Goal: Task Accomplishment & Management: Manage account settings

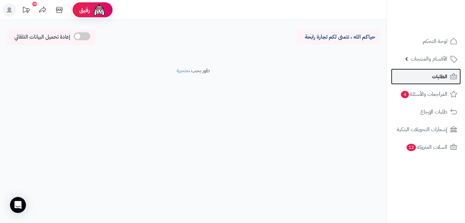
click at [433, 83] on link "الطلبات" at bounding box center [426, 77] width 70 height 16
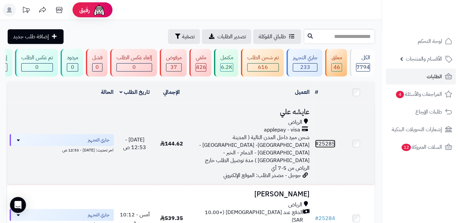
click at [327, 142] on link "# 25285" at bounding box center [326, 144] width 20 height 8
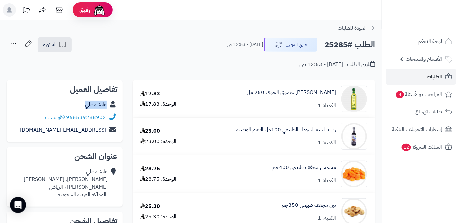
drag, startPoint x: 81, startPoint y: 104, endPoint x: 107, endPoint y: 104, distance: 25.7
click at [107, 104] on div "عايشه علي" at bounding box center [65, 104] width 106 height 13
copy link "عايشه علي"
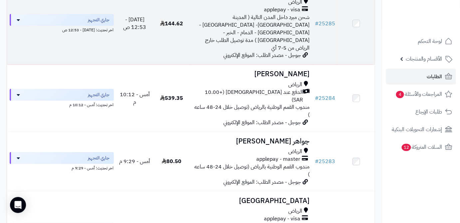
scroll to position [121, 0]
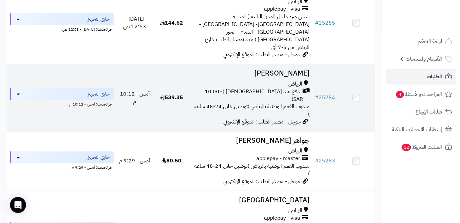
click at [297, 70] on h3 "[PERSON_NAME]" at bounding box center [251, 74] width 117 height 8
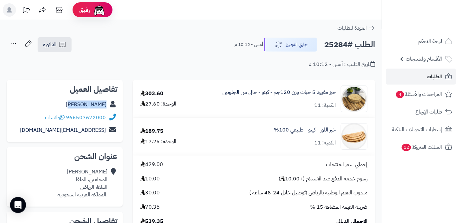
drag, startPoint x: 75, startPoint y: 104, endPoint x: 108, endPoint y: 102, distance: 32.4
click at [108, 102] on div "ساره السالم" at bounding box center [65, 104] width 106 height 13
click at [103, 105] on link "ساره السالم" at bounding box center [86, 105] width 41 height 8
copy div "ساره السالم"
drag, startPoint x: 67, startPoint y: 115, endPoint x: 110, endPoint y: 116, distance: 43.0
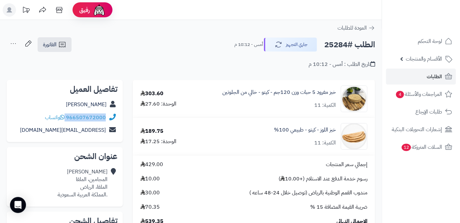
click at [110, 116] on div "966507672000 واتساب" at bounding box center [65, 117] width 106 height 13
copy div "966507672000"
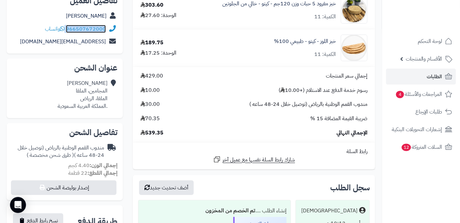
scroll to position [121, 0]
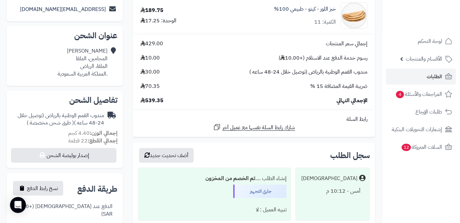
click at [153, 102] on span "539.35" at bounding box center [152, 101] width 23 height 8
copy span "539.35"
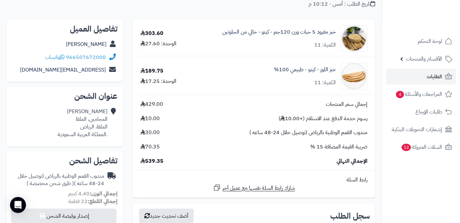
scroll to position [30, 0]
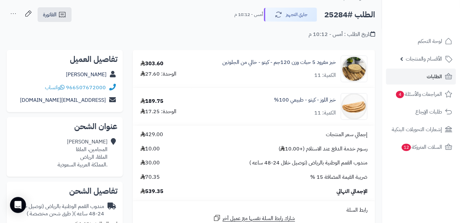
click at [341, 15] on h2 "الطلب #25284" at bounding box center [350, 15] width 51 height 14
copy h2 "25284"
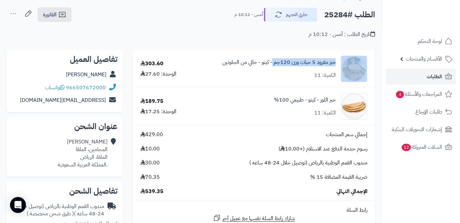
drag, startPoint x: 339, startPoint y: 61, endPoint x: 274, endPoint y: 66, distance: 65.2
click at [273, 66] on div "خبز مفرود 5 حبات وزن 120جم - كيتو - خالي من الجلوتين الكمية: 11" at bounding box center [283, 69] width 179 height 27
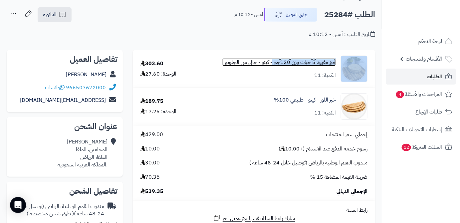
copy div "خبز مفرود 5 حبات وزن 120جم"
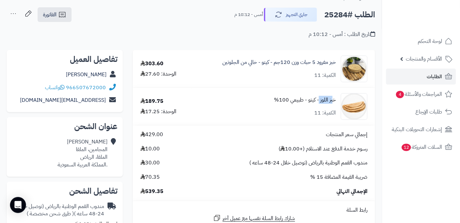
drag, startPoint x: 338, startPoint y: 98, endPoint x: 320, endPoint y: 103, distance: 18.0
click at [320, 103] on div "خبز اللوز - كيتو - طبيعي 100% الكمية: 11" at bounding box center [283, 106] width 179 height 27
copy link "خبز اللوز"
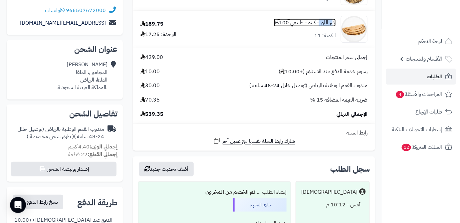
scroll to position [121, 0]
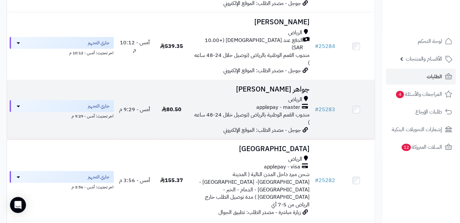
scroll to position [182, 0]
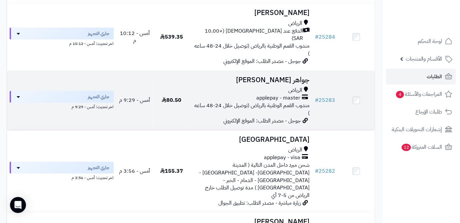
click at [330, 88] on td "# 25283" at bounding box center [326, 100] width 26 height 59
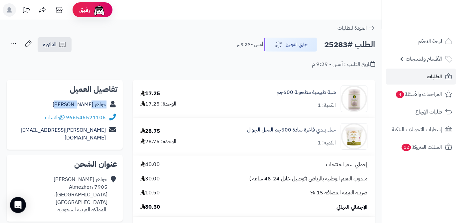
drag, startPoint x: 67, startPoint y: 105, endPoint x: 115, endPoint y: 105, distance: 47.3
click at [115, 105] on div "جواهر البراهيم" at bounding box center [65, 104] width 106 height 13
copy div "جواهر البراهيم"
drag, startPoint x: 67, startPoint y: 117, endPoint x: 109, endPoint y: 117, distance: 42.6
click at [109, 117] on div "966545521106 واتساب" at bounding box center [65, 117] width 106 height 13
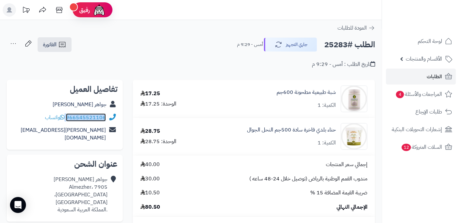
copy div "966545521106"
click at [324, 40] on div "الطلب #25283 جاري التجهيز أمس - 9:29 م" at bounding box center [303, 45] width 144 height 14
click at [325, 43] on h2 "الطلب #25283" at bounding box center [350, 45] width 51 height 14
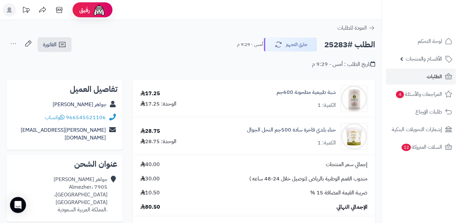
drag, startPoint x: 325, startPoint y: 43, endPoint x: 337, endPoint y: 36, distance: 13.9
click at [336, 43] on h2 "الطلب #25283" at bounding box center [350, 45] width 51 height 14
copy h2 "25283"
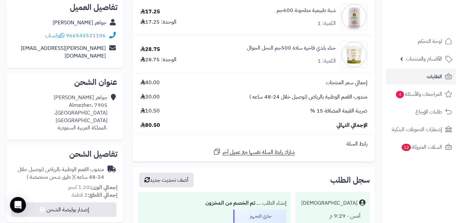
scroll to position [91, 0]
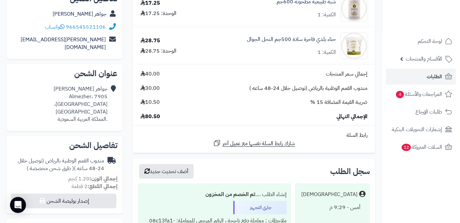
click at [151, 119] on span "80.50" at bounding box center [151, 117] width 20 height 8
copy span "80.50"
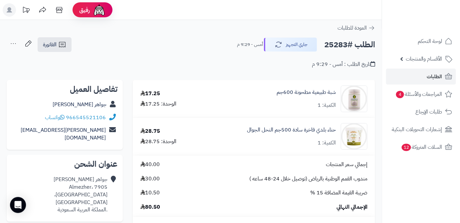
scroll to position [0, 0]
drag, startPoint x: 340, startPoint y: 91, endPoint x: 297, endPoint y: 92, distance: 43.0
click at [297, 92] on div "شبة طبيعية مطحونة 600جم الكمية: 1" at bounding box center [287, 99] width 171 height 27
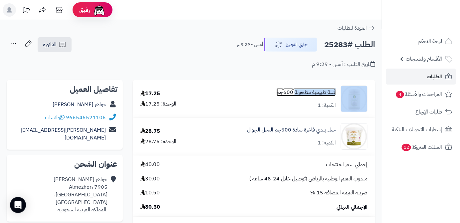
copy div "شبة طبيعية مطحونة"
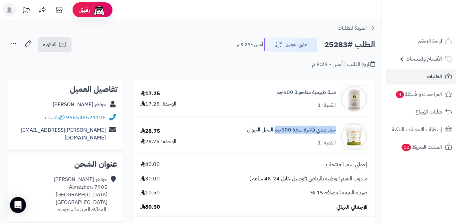
drag, startPoint x: 338, startPoint y: 130, endPoint x: 275, endPoint y: 138, distance: 63.5
click at [275, 138] on div "حناء بلدي فاخرة سادة 500جم النحل الجوال الكمية: 1" at bounding box center [287, 136] width 171 height 27
copy link "حناء بلدي فاخرة سادة 500جم"
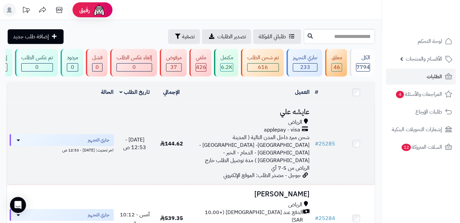
click at [284, 116] on h3 "عايشه علي" at bounding box center [251, 112] width 117 height 8
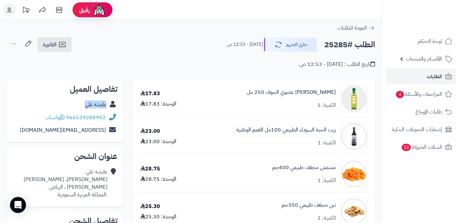
drag, startPoint x: 80, startPoint y: 103, endPoint x: 107, endPoint y: 109, distance: 27.5
click at [107, 109] on div "عايشه علي" at bounding box center [65, 104] width 106 height 13
copy link "عايشه علي"
drag, startPoint x: 67, startPoint y: 116, endPoint x: 102, endPoint y: 117, distance: 35.3
click at [109, 116] on div "966539288902 واتساب" at bounding box center [65, 117] width 106 height 13
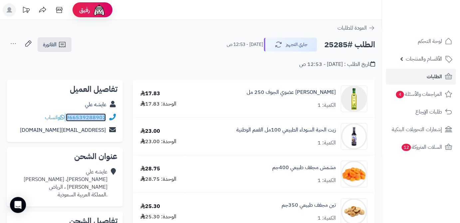
copy div "966539288902"
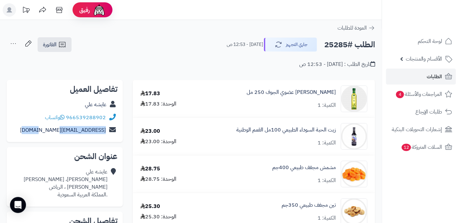
drag, startPoint x: 46, startPoint y: 130, endPoint x: 114, endPoint y: 140, distance: 68.3
click at [114, 140] on div "تفاصيل العميل عايشه علي 966539288902 واتساب shoshyali22@gmail.com" at bounding box center [65, 111] width 116 height 63
copy div "shoshyali22@gmail.com"
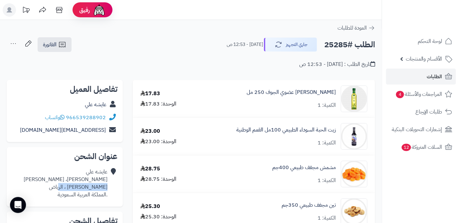
drag, startPoint x: 60, startPoint y: 188, endPoint x: 107, endPoint y: 188, distance: 46.3
click at [108, 188] on div "عايشه علي ابن درباس، الملك فيصل الملك فيصل ، الرياض .المملكة العربية السعودية" at bounding box center [65, 184] width 106 height 36
copy div "الملك فيصل ، الرياض"
click at [336, 46] on h2 "الطلب #25285" at bounding box center [350, 45] width 51 height 14
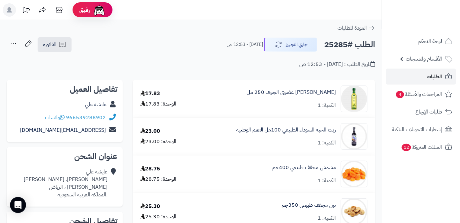
copy h2 "25285"
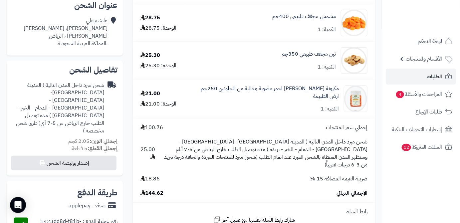
click at [152, 191] on td "إجمالي سعر المنتجات 100.76 شحن مبرد داخل المدن التالية ( المدينة المنورة- جدة -…" at bounding box center [254, 161] width 243 height 84
click at [154, 190] on span "144.62" at bounding box center [152, 194] width 23 height 8
copy span "144.62"
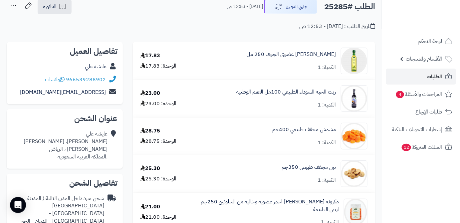
scroll to position [30, 0]
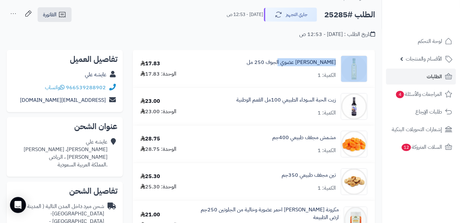
drag, startPoint x: 339, startPoint y: 62, endPoint x: 288, endPoint y: 66, distance: 51.1
click at [287, 66] on div "زيت زيتون عضوي الجوف 250 مل الكمية: 1" at bounding box center [281, 69] width 184 height 27
copy div "زيت زيتون عضوي الجوف"
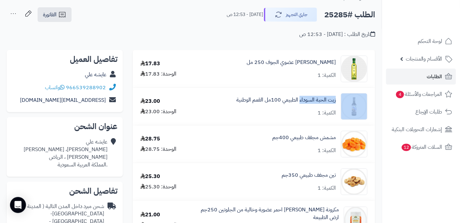
drag, startPoint x: 339, startPoint y: 100, endPoint x: 300, endPoint y: 105, distance: 39.4
click at [300, 105] on div "زيت الحبة السوداء الطبيعي 100مل القمم الوطنية الكمية: 1" at bounding box center [281, 106] width 184 height 27
copy div "زيت الحبة السوداء"
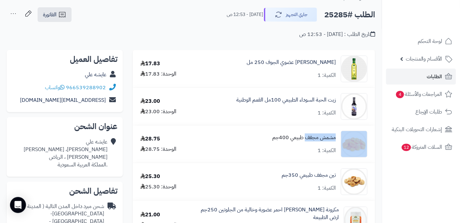
drag, startPoint x: 340, startPoint y: 138, endPoint x: 306, endPoint y: 141, distance: 34.4
click at [306, 141] on div "مشمش مجفف طبيعي 400جم الكمية: 1" at bounding box center [281, 144] width 184 height 27
copy div "مشمش مجفف"
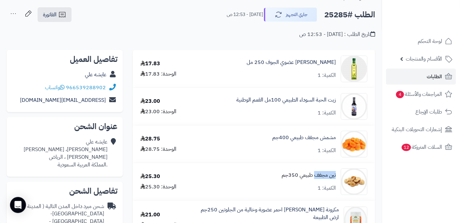
drag, startPoint x: 330, startPoint y: 176, endPoint x: 316, endPoint y: 178, distance: 13.8
click at [316, 178] on div "تين مجفف طبيعي 350جم الكمية: 1" at bounding box center [281, 182] width 184 height 27
copy link "تين مجفف"
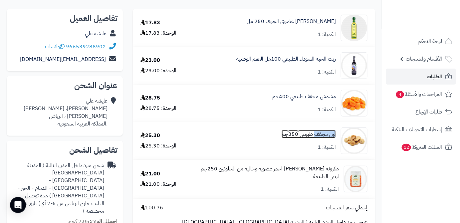
scroll to position [121, 0]
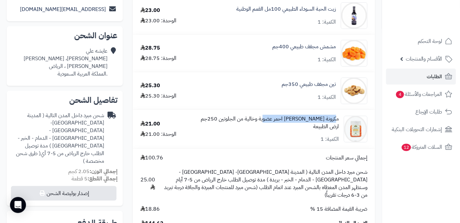
drag, startPoint x: 340, startPoint y: 118, endPoint x: 272, endPoint y: 123, distance: 68.8
click at [272, 123] on div "مكرونة فوسيلي عدس احمر عضوية وخالية من الجلوتين 250جم ارض الطبيعة الكمية: 1" at bounding box center [281, 129] width 184 height 28
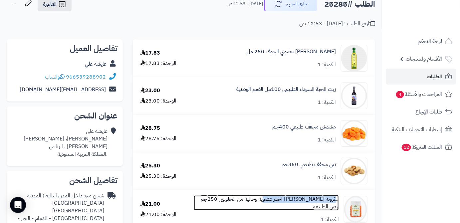
scroll to position [30, 0]
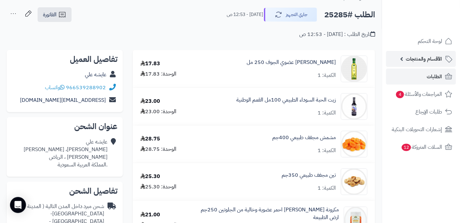
drag, startPoint x: 400, startPoint y: 55, endPoint x: 402, endPoint y: 58, distance: 3.9
click at [401, 55] on link "الأقسام والمنتجات" at bounding box center [421, 59] width 70 height 16
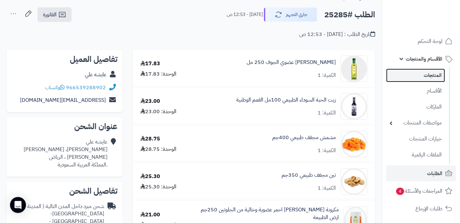
click at [410, 74] on link "المنتجات" at bounding box center [415, 76] width 59 height 14
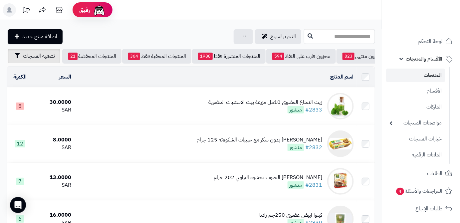
scroll to position [0, -70]
click at [36, 61] on button "تصفية المنتجات" at bounding box center [34, 56] width 53 height 15
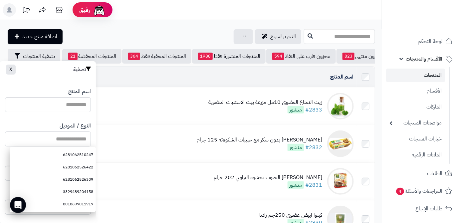
paste input "**********"
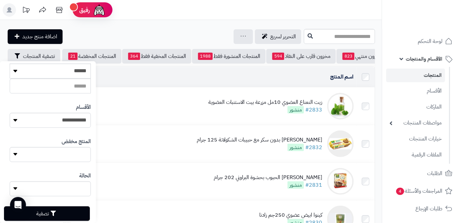
scroll to position [184, 0]
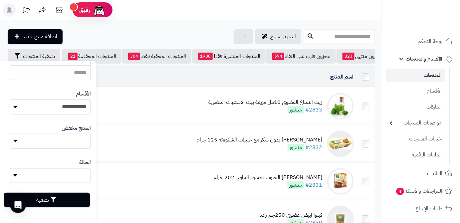
type input "**********"
click at [69, 200] on button "تصفية" at bounding box center [47, 200] width 86 height 15
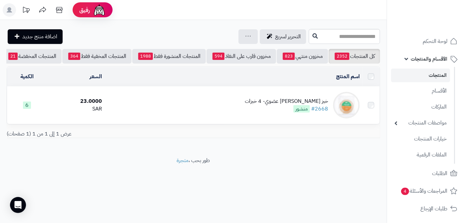
click at [278, 105] on div "خبز [PERSON_NAME] عضوي- 4 خبزات" at bounding box center [286, 102] width 83 height 8
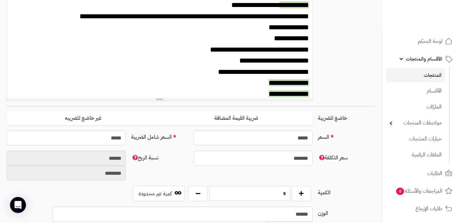
scroll to position [212, 0]
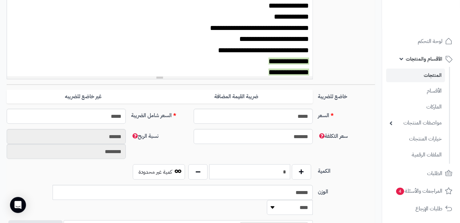
click at [261, 175] on input "*" at bounding box center [250, 172] width 81 height 15
type input "*"
click at [281, 152] on div "سعر التكلفة ******* نسبة الربح ****** ********" at bounding box center [191, 146] width 374 height 35
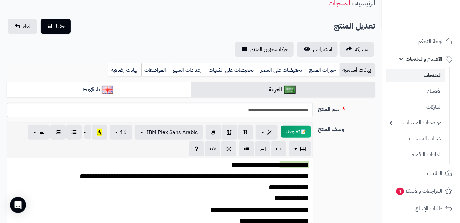
scroll to position [0, 0]
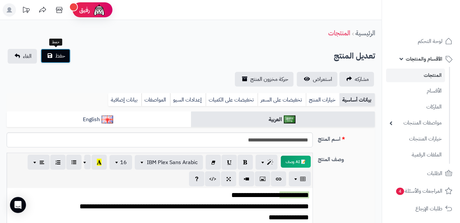
click at [64, 61] on button "حفظ" at bounding box center [56, 56] width 30 height 15
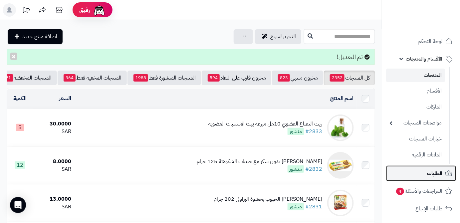
click at [408, 177] on link "الطلبات" at bounding box center [421, 174] width 70 height 16
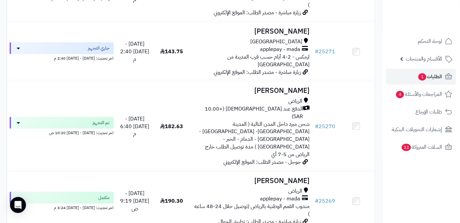
scroll to position [1000, 0]
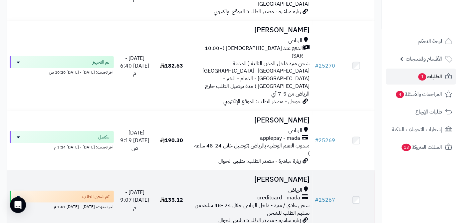
click at [273, 176] on h3 "عبدالعزيز محمد" at bounding box center [251, 180] width 117 height 8
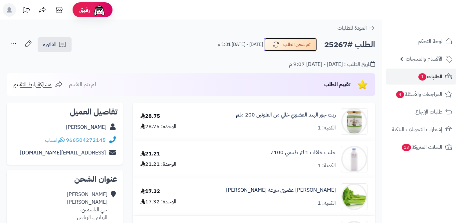
click at [282, 45] on button "تم شحن الطلب" at bounding box center [290, 45] width 53 height 14
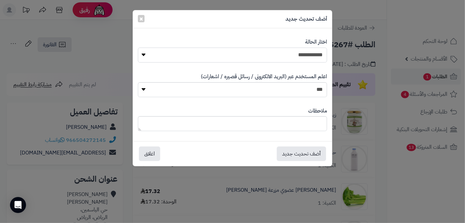
drag, startPoint x: 285, startPoint y: 56, endPoint x: 285, endPoint y: 61, distance: 5.7
click at [285, 56] on select "**********" at bounding box center [233, 55] width 190 height 15
select select "*"
click at [138, 48] on select "**********" at bounding box center [233, 55] width 190 height 15
paste textarea "**********"
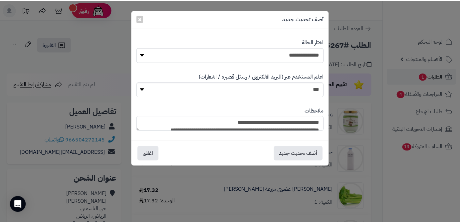
scroll to position [64, 0]
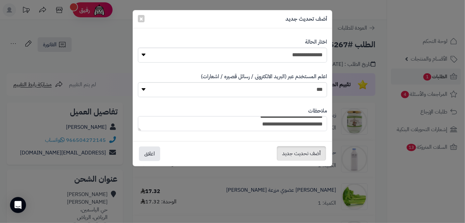
type textarea "**********"
click at [302, 152] on button "أضف تحديث جديد" at bounding box center [301, 153] width 49 height 15
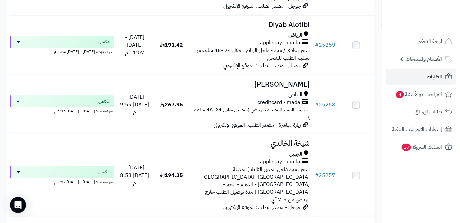
scroll to position [1545, 0]
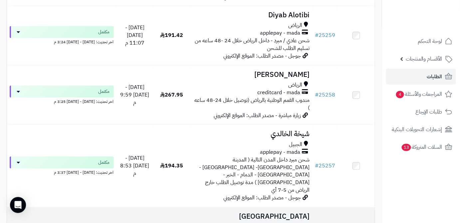
click at [279, 213] on h3 "[GEOGRAPHIC_DATA]" at bounding box center [251, 217] width 117 height 8
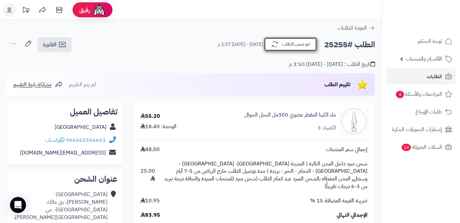
click at [294, 46] on button "تم شحن الطلب" at bounding box center [290, 44] width 53 height 14
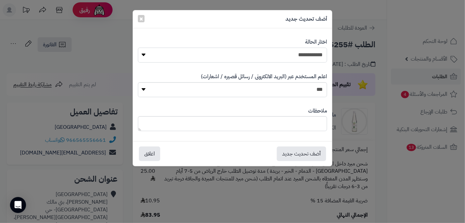
click at [297, 54] on select "**********" at bounding box center [233, 55] width 190 height 15
select select "*"
click at [138, 48] on select "**********" at bounding box center [233, 55] width 190 height 15
paste textarea "**********"
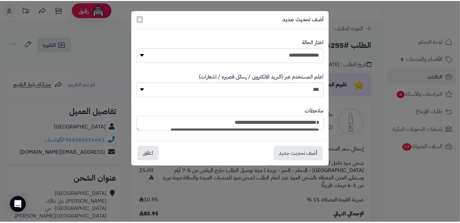
scroll to position [72, 0]
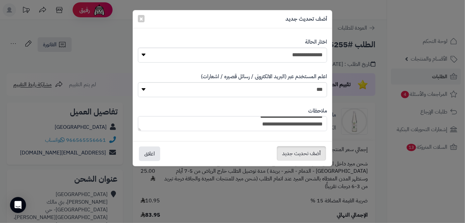
type textarea "**********"
click at [306, 155] on button "أضف تحديث جديد" at bounding box center [301, 153] width 49 height 15
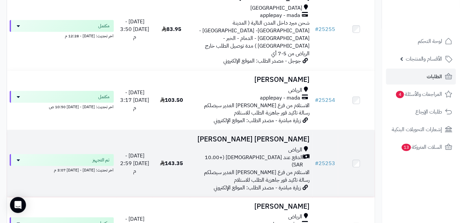
scroll to position [1786, 0]
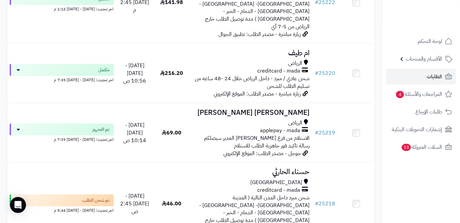
scroll to position [1775, 0]
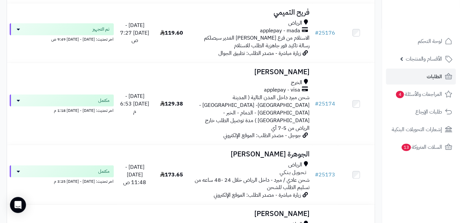
scroll to position [1748, 0]
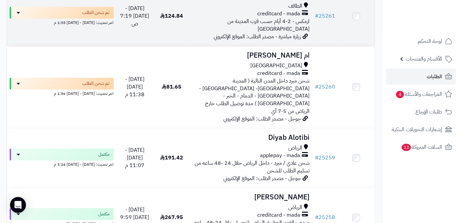
scroll to position [1270, 0]
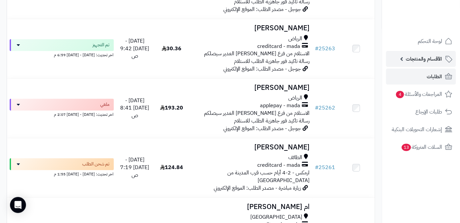
click at [416, 57] on span "الأقسام والمنتجات" at bounding box center [424, 58] width 37 height 9
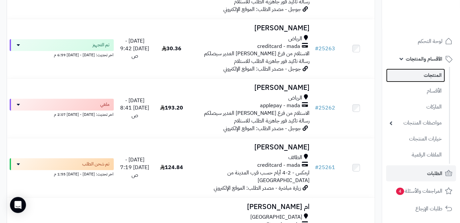
click at [420, 78] on link "المنتجات" at bounding box center [415, 76] width 59 height 14
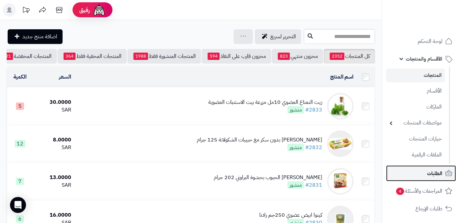
click at [418, 177] on link "الطلبات" at bounding box center [421, 174] width 70 height 16
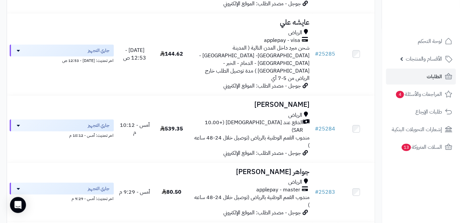
scroll to position [182, 0]
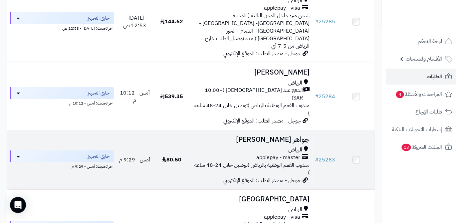
click at [271, 136] on h3 "جواهر [PERSON_NAME]" at bounding box center [251, 140] width 117 height 8
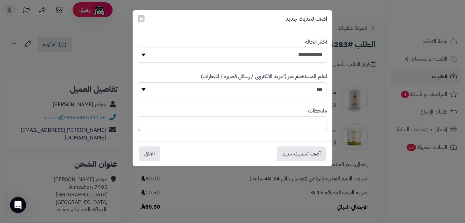
click at [297, 56] on select "**********" at bounding box center [233, 55] width 190 height 15
select select "*"
click at [138, 48] on select "**********" at bounding box center [233, 55] width 190 height 15
paste textarea "**********"
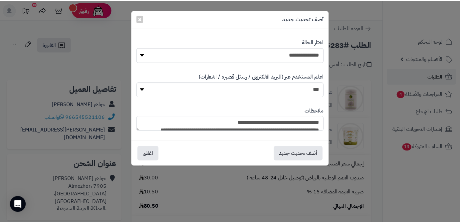
scroll to position [64, 0]
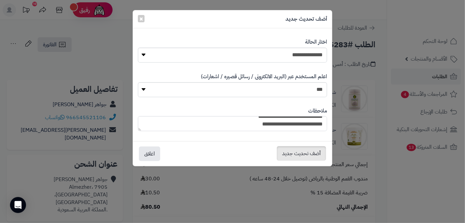
type textarea "**********"
click at [312, 157] on button "أضف تحديث جديد" at bounding box center [301, 153] width 49 height 15
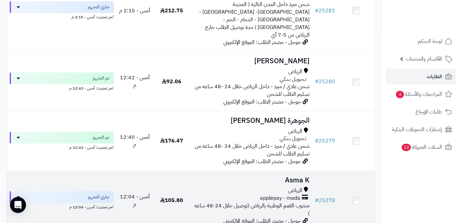
scroll to position [575, 0]
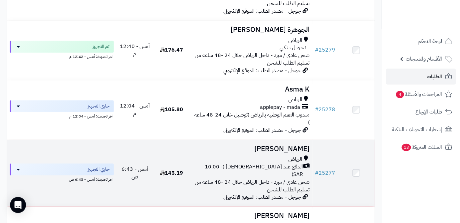
click at [297, 145] on h3 "ليث محمد" at bounding box center [251, 149] width 117 height 8
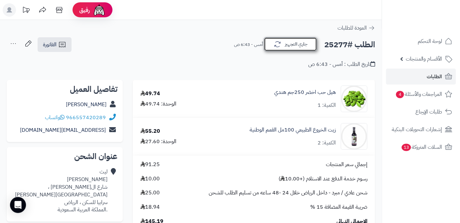
click at [297, 48] on button "جاري التجهيز" at bounding box center [290, 44] width 53 height 14
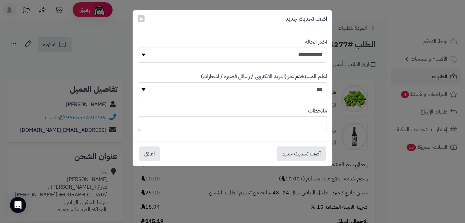
drag, startPoint x: 297, startPoint y: 57, endPoint x: 297, endPoint y: 61, distance: 4.0
click at [297, 58] on select "**********" at bounding box center [233, 55] width 190 height 15
select select "*"
click at [138, 48] on select "**********" at bounding box center [233, 55] width 190 height 15
paste textarea "**********"
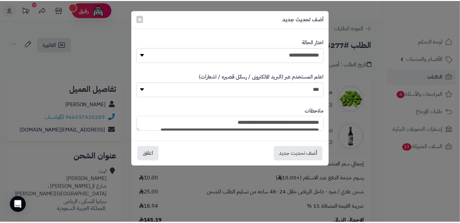
scroll to position [64, 0]
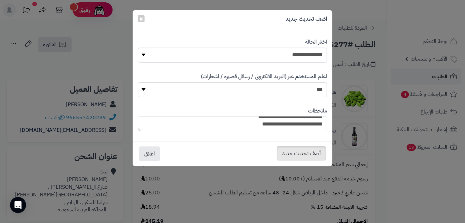
type textarea "**********"
click at [299, 150] on button "أضف تحديث جديد" at bounding box center [301, 153] width 49 height 15
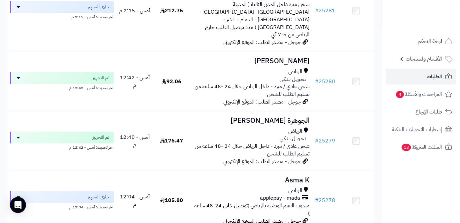
scroll to position [454, 0]
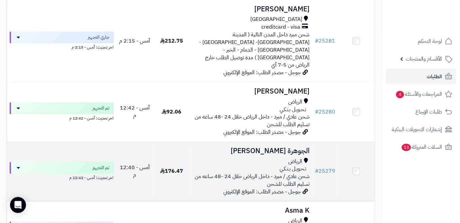
click at [284, 147] on h3 "الجوهرة [PERSON_NAME]" at bounding box center [251, 151] width 117 height 8
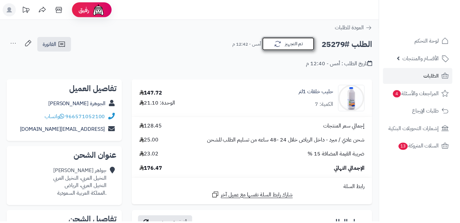
click at [297, 46] on button "تم التجهيز" at bounding box center [290, 44] width 53 height 14
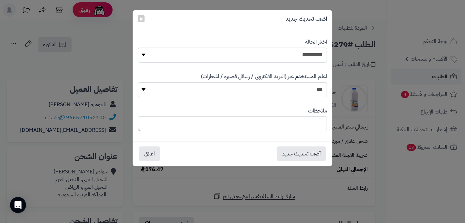
drag, startPoint x: 298, startPoint y: 55, endPoint x: 298, endPoint y: 61, distance: 6.7
click at [298, 55] on select "**********" at bounding box center [233, 55] width 190 height 15
select select "*"
click at [138, 48] on select "**********" at bounding box center [233, 55] width 190 height 15
paste textarea "**********"
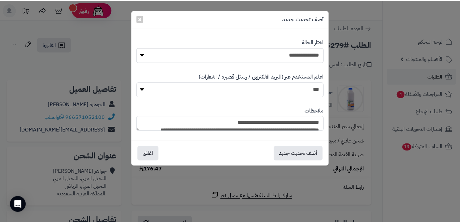
scroll to position [64, 0]
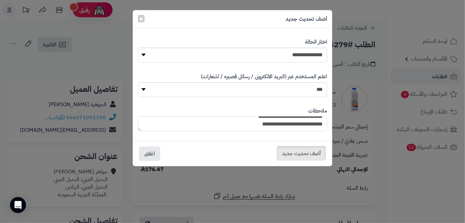
type textarea "**********"
click at [304, 153] on button "أضف تحديث جديد" at bounding box center [301, 153] width 49 height 15
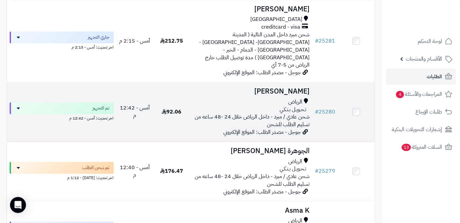
scroll to position [454, 0]
click at [262, 88] on h3 "[PERSON_NAME]" at bounding box center [251, 92] width 117 height 8
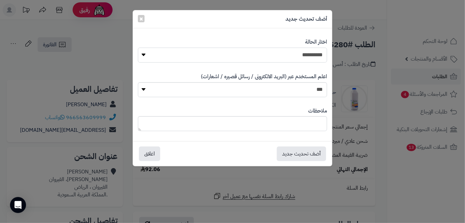
drag, startPoint x: 273, startPoint y: 53, endPoint x: 273, endPoint y: 57, distance: 4.3
click at [273, 53] on select "**********" at bounding box center [233, 55] width 190 height 15
select select "*"
click at [138, 48] on select "**********" at bounding box center [233, 55] width 190 height 15
paste textarea "**********"
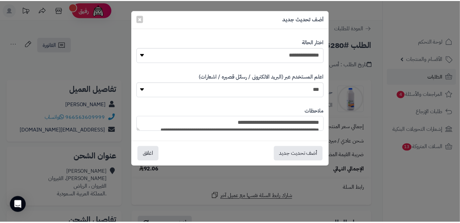
scroll to position [64, 0]
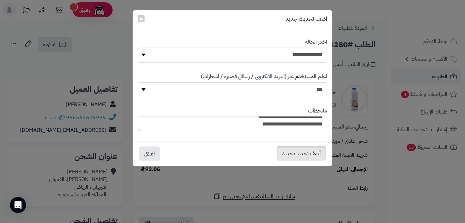
type textarea "**********"
click at [293, 156] on button "أضف تحديث جديد" at bounding box center [301, 153] width 49 height 15
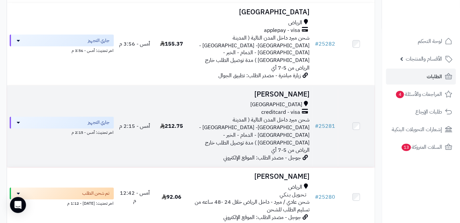
scroll to position [333, 0]
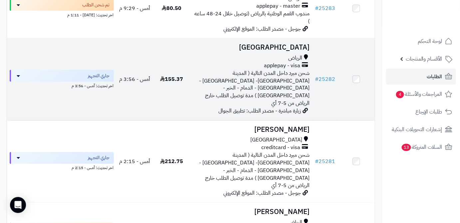
click at [265, 44] on h3 "[GEOGRAPHIC_DATA]" at bounding box center [251, 48] width 117 height 8
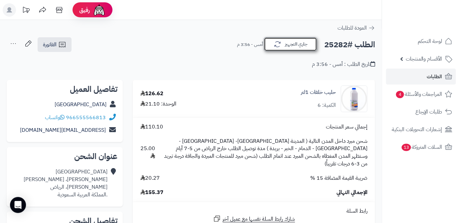
click at [286, 42] on button "جاري التجهيز" at bounding box center [290, 44] width 53 height 14
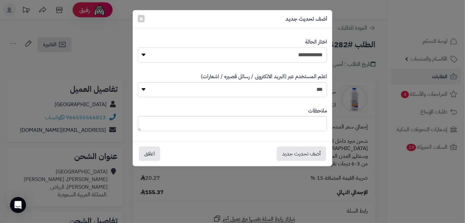
click at [288, 50] on select "**********" at bounding box center [233, 55] width 190 height 15
select select "*"
click at [138, 48] on select "**********" at bounding box center [233, 55] width 190 height 15
paste textarea "**********"
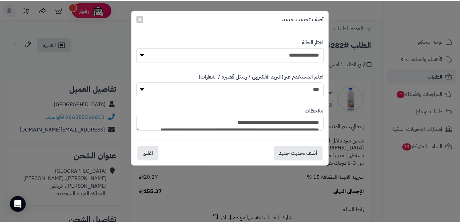
scroll to position [64, 0]
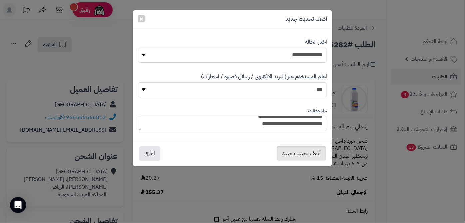
type textarea "**********"
click at [292, 150] on button "أضف تحديث جديد" at bounding box center [301, 153] width 49 height 15
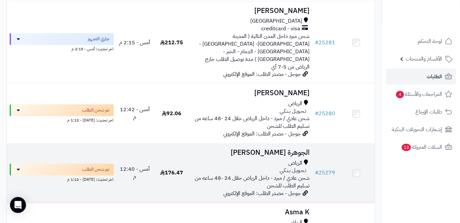
scroll to position [484, 0]
